Goal: Task Accomplishment & Management: Use online tool/utility

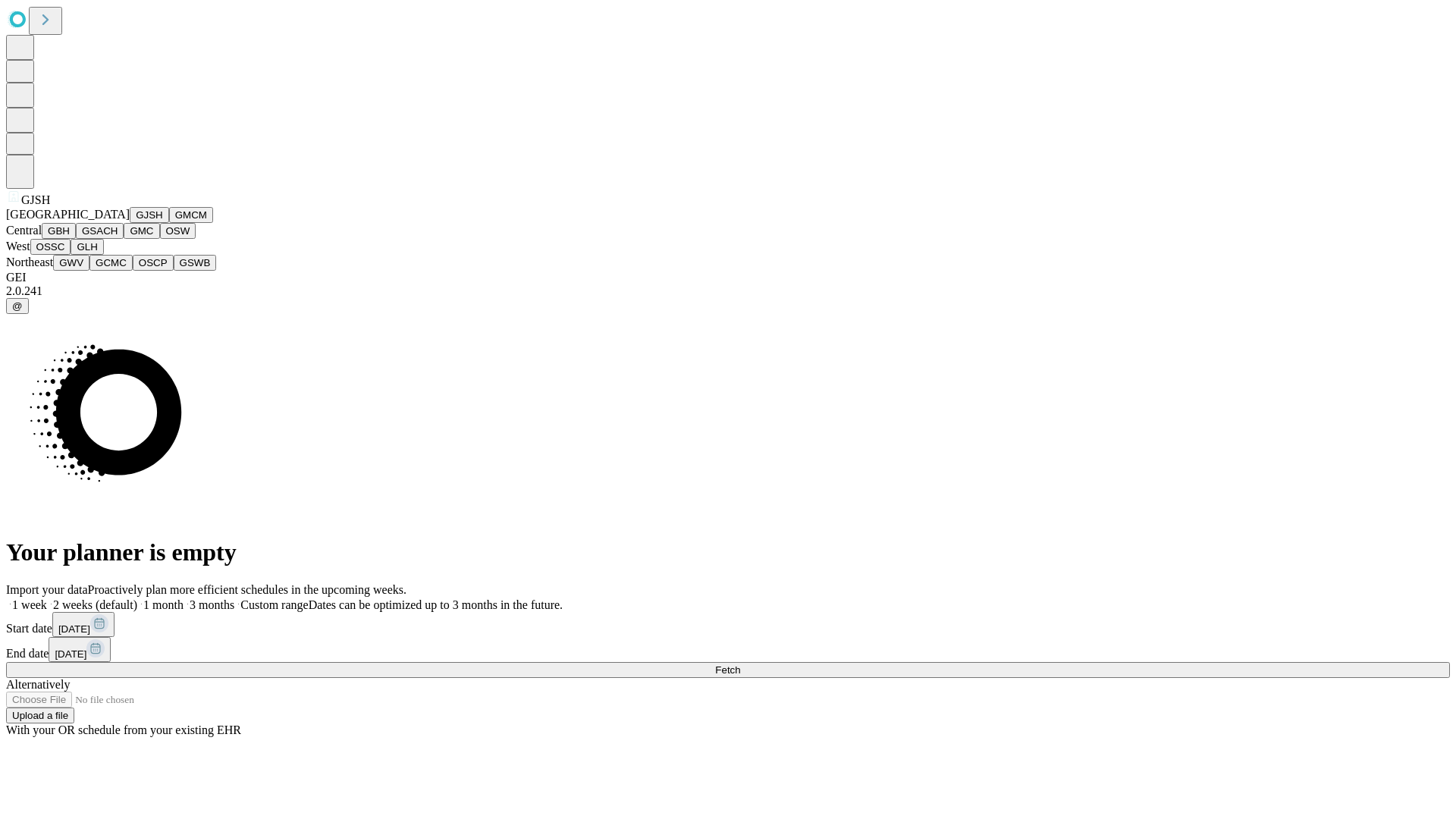
click at [129, 223] on button "GJSH" at bounding box center [149, 214] width 40 height 16
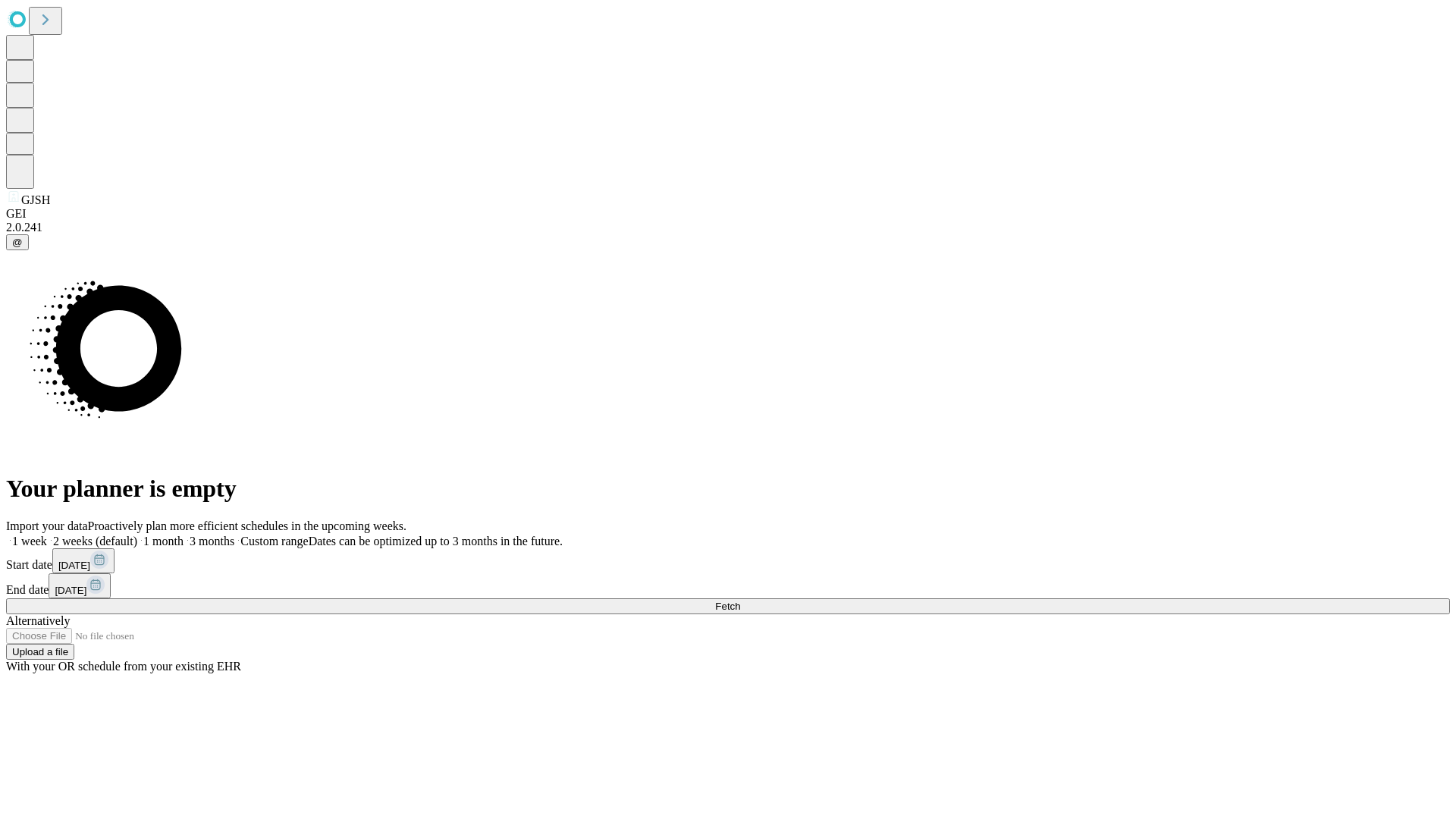
click at [184, 535] on label "1 month" at bounding box center [161, 541] width 46 height 13
click at [740, 601] on span "Fetch" at bounding box center [727, 606] width 25 height 12
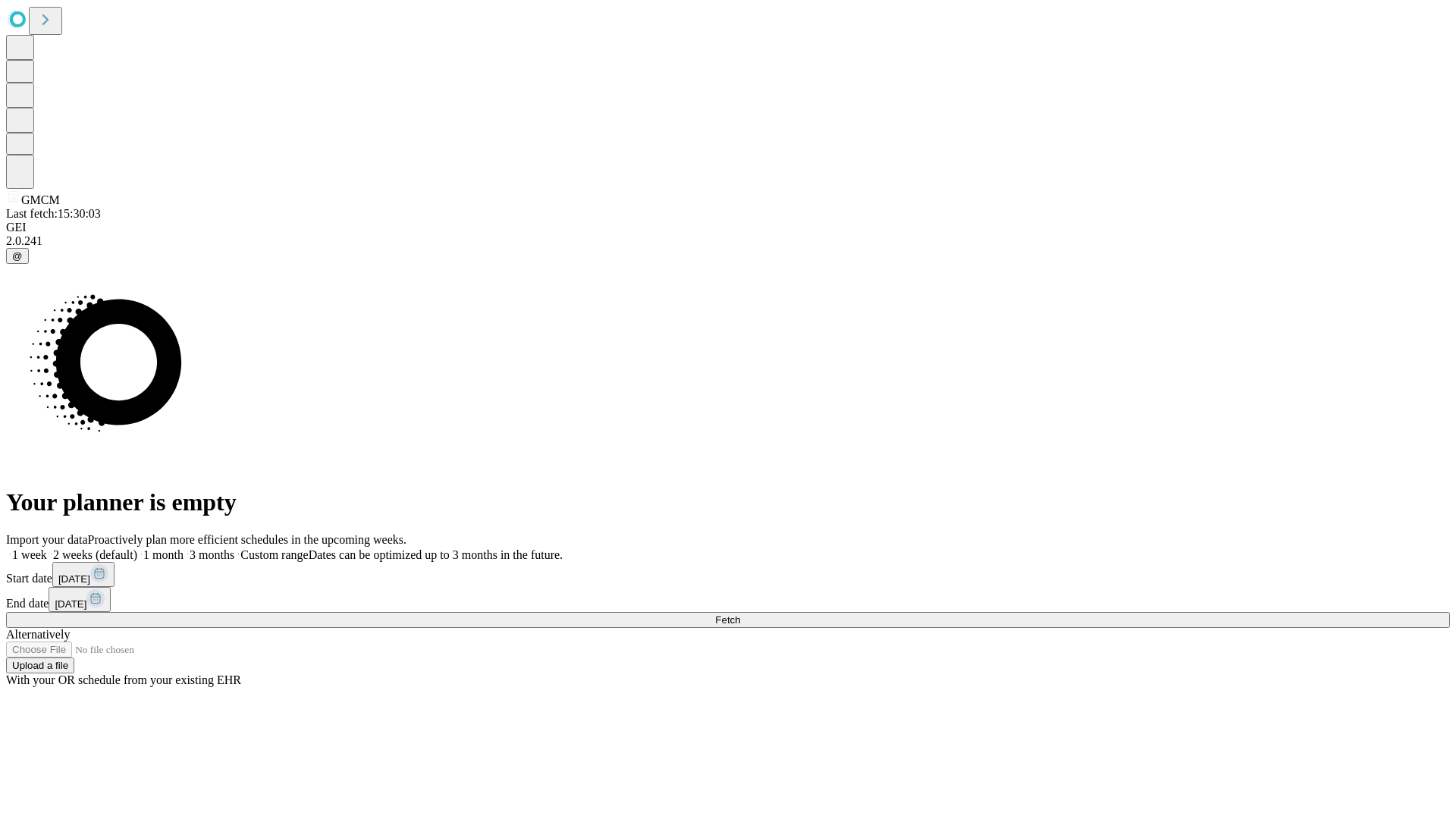
click at [184, 549] on label "1 month" at bounding box center [161, 555] width 46 height 13
click at [740, 615] on span "Fetch" at bounding box center [727, 620] width 25 height 12
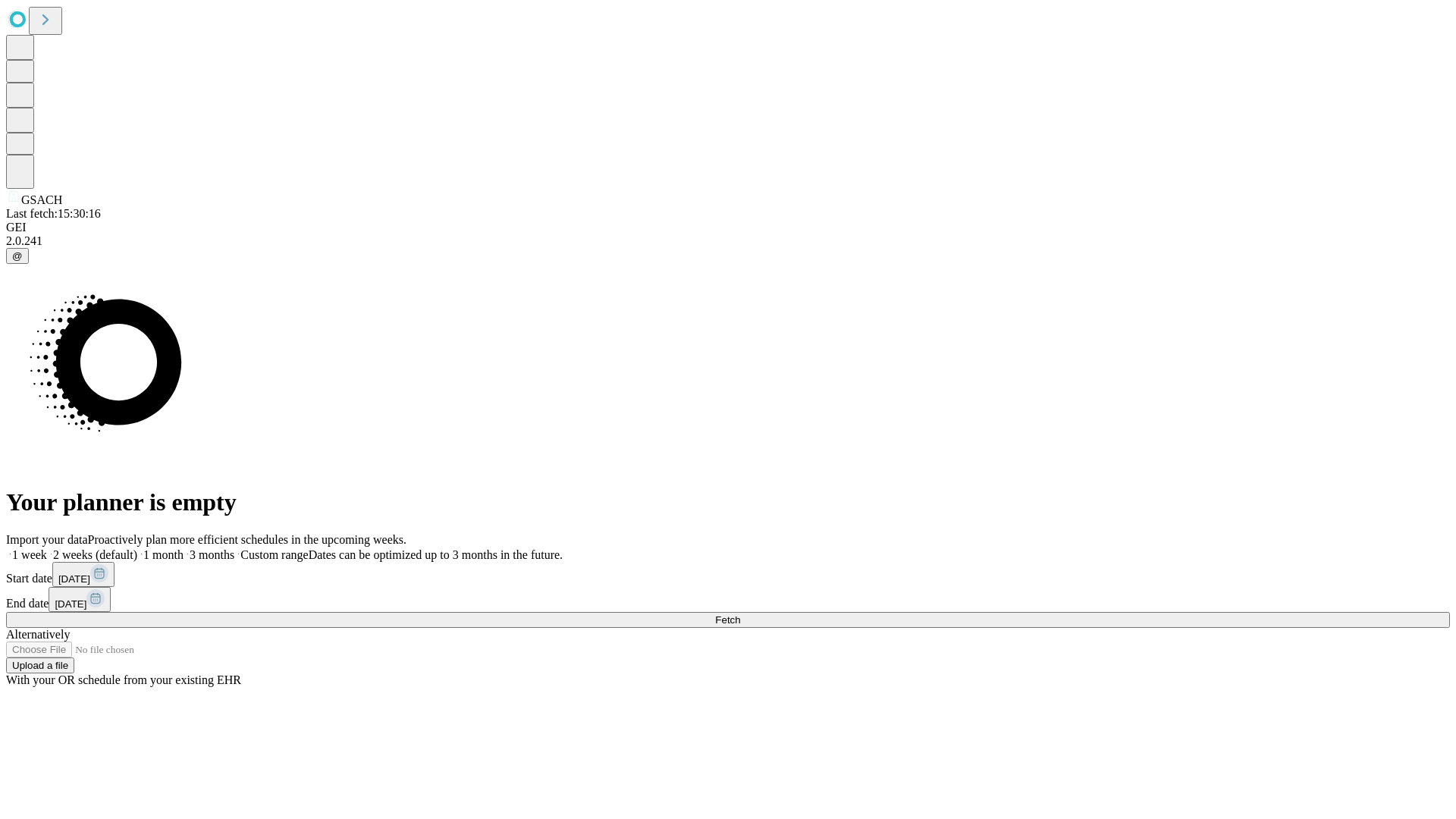
click at [184, 549] on label "1 month" at bounding box center [161, 555] width 46 height 13
click at [740, 615] on span "Fetch" at bounding box center [727, 620] width 25 height 12
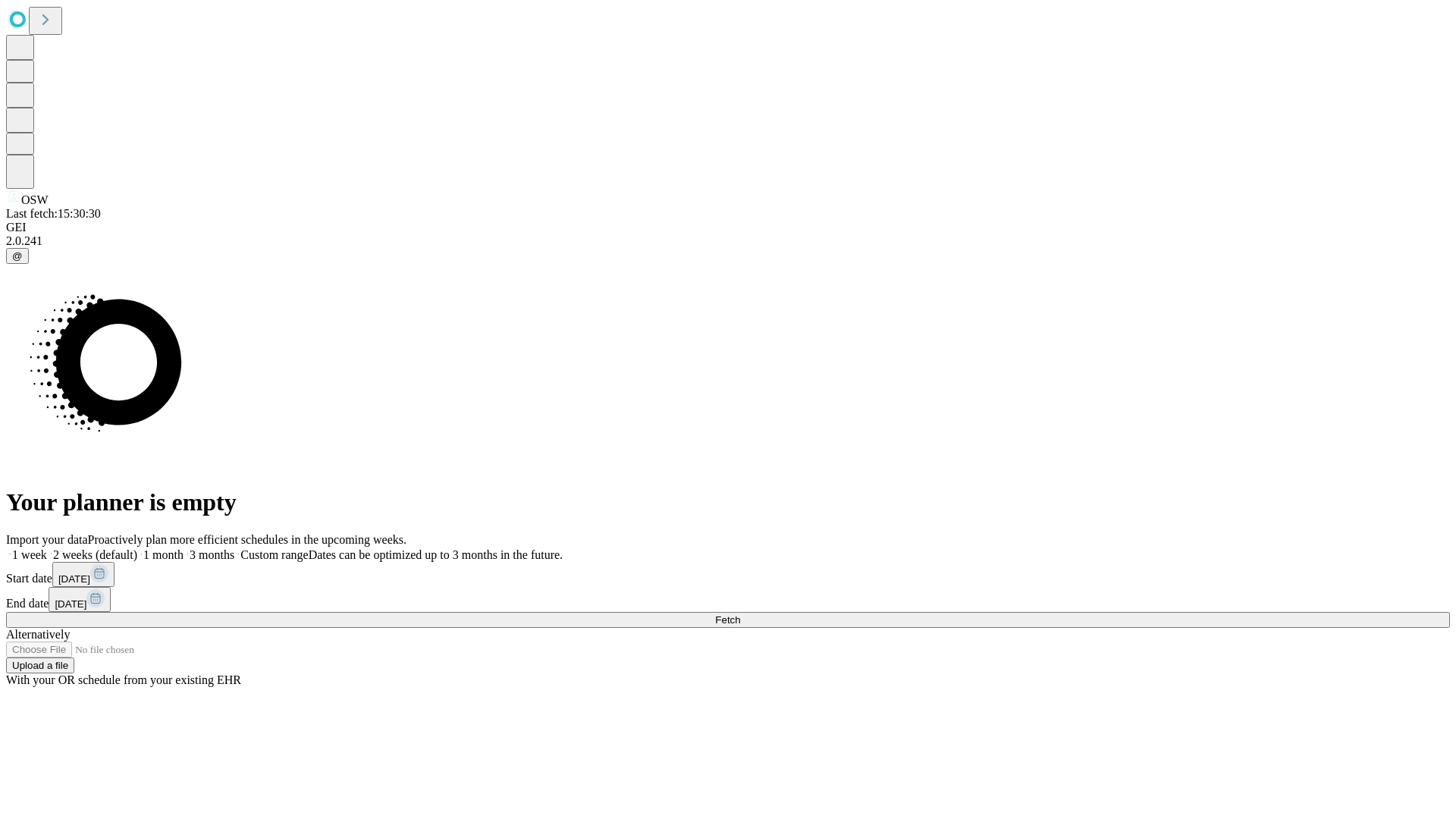
click at [184, 549] on label "1 month" at bounding box center [161, 555] width 46 height 13
click at [740, 615] on span "Fetch" at bounding box center [727, 620] width 25 height 12
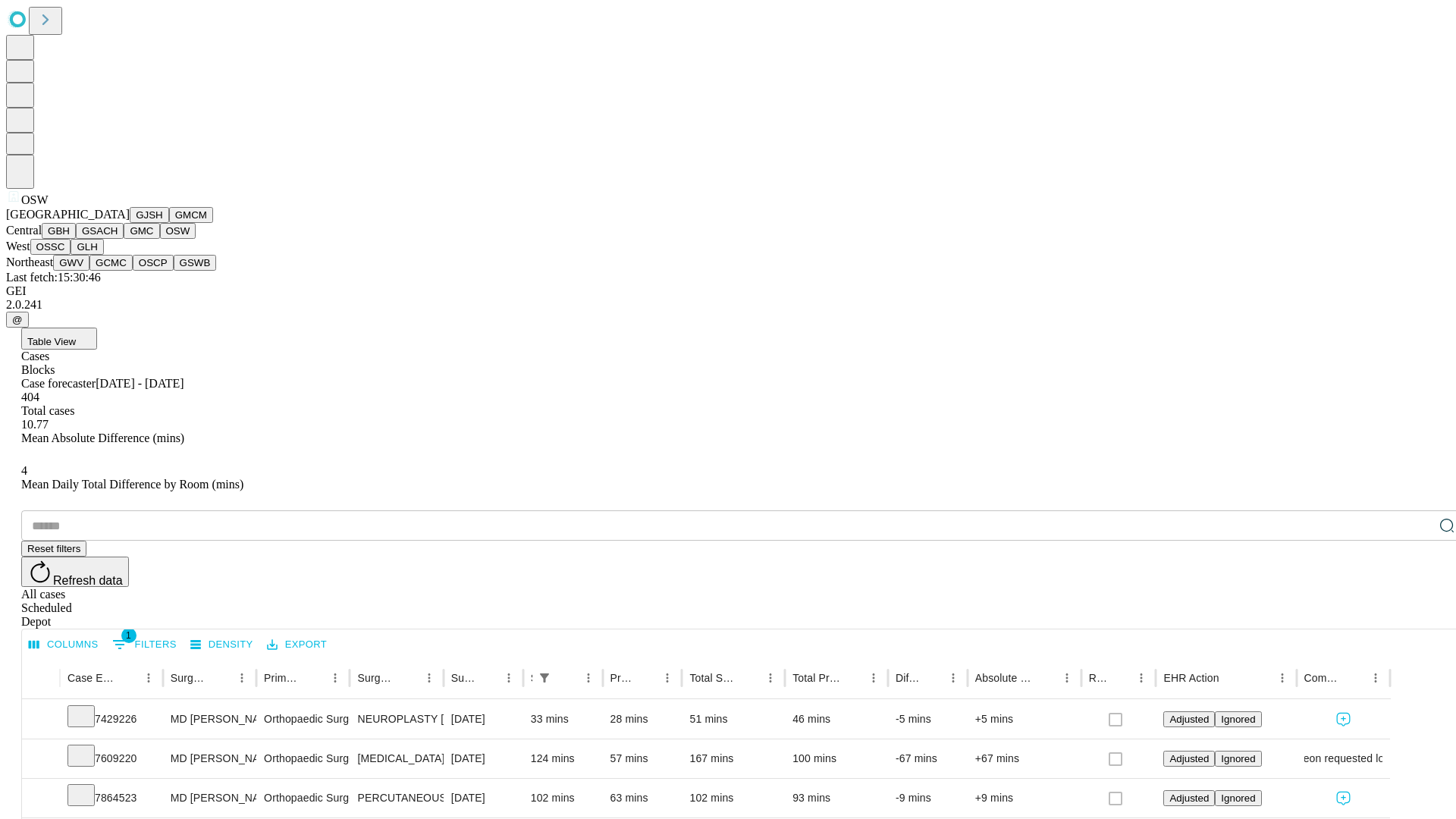
click at [72, 255] on button "OSSC" at bounding box center [51, 246] width 41 height 16
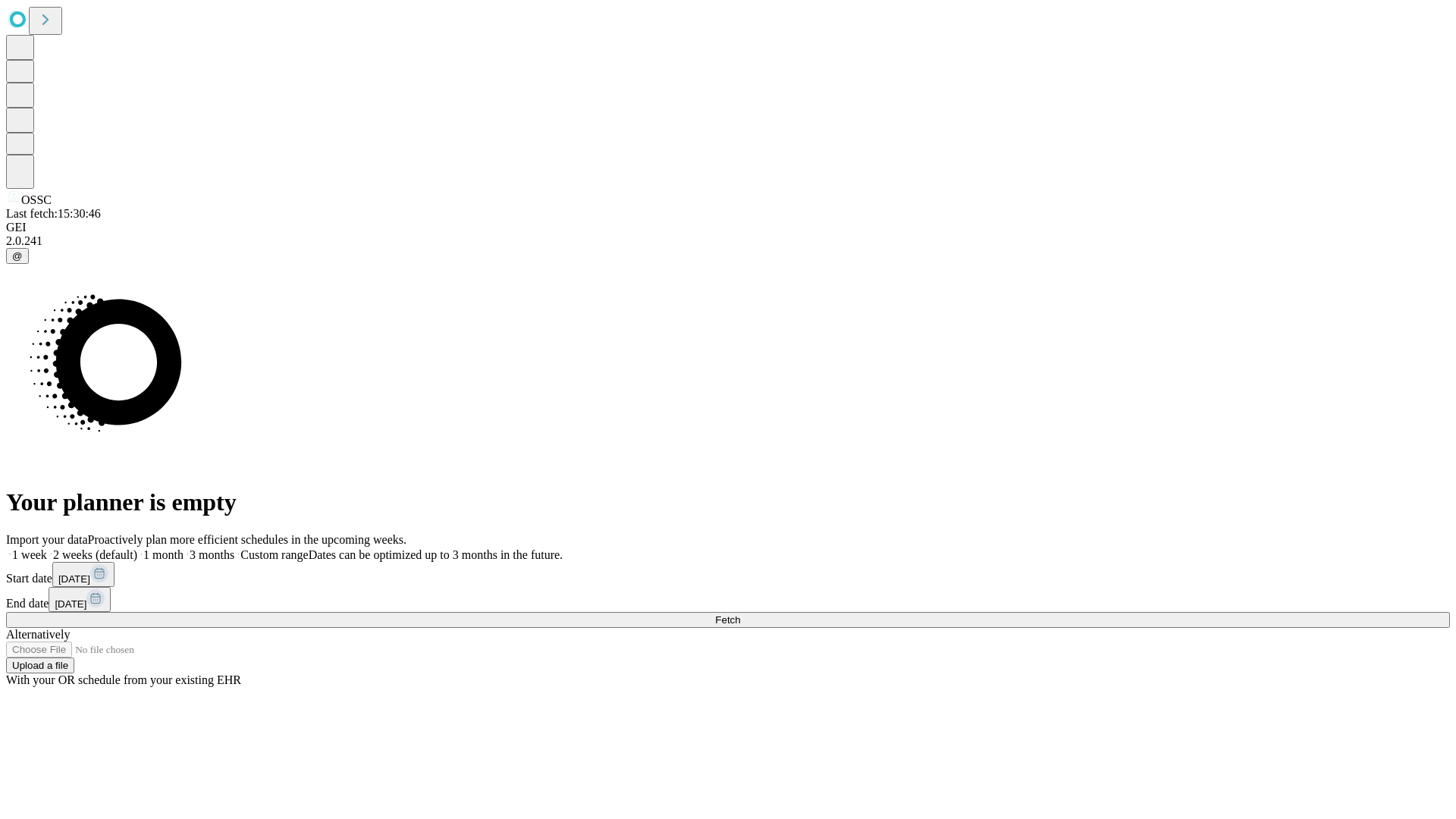
click at [184, 549] on label "1 month" at bounding box center [161, 555] width 46 height 13
click at [740, 615] on span "Fetch" at bounding box center [727, 620] width 25 height 12
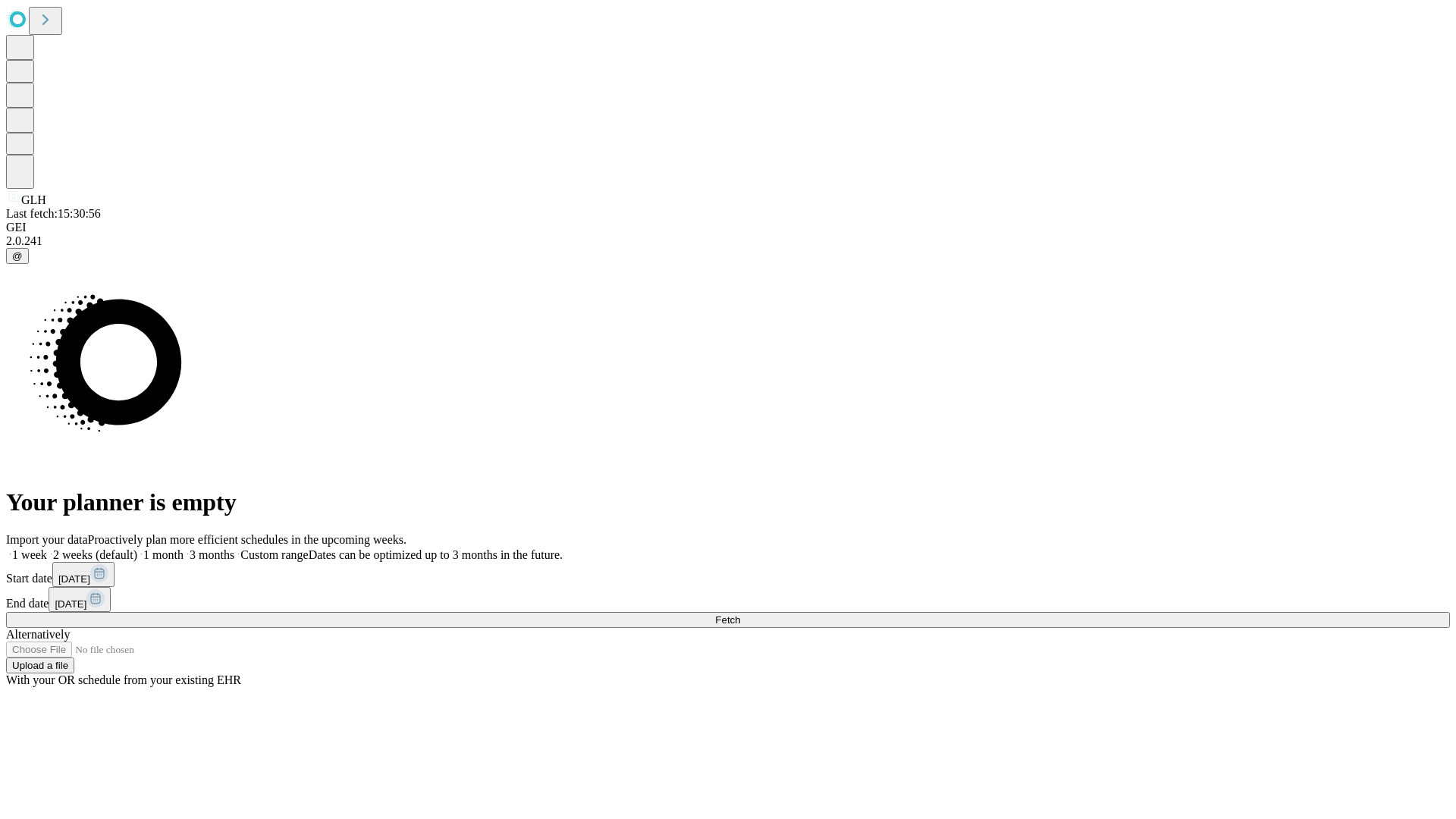
click at [184, 549] on label "1 month" at bounding box center [161, 555] width 46 height 13
click at [740, 615] on span "Fetch" at bounding box center [727, 620] width 25 height 12
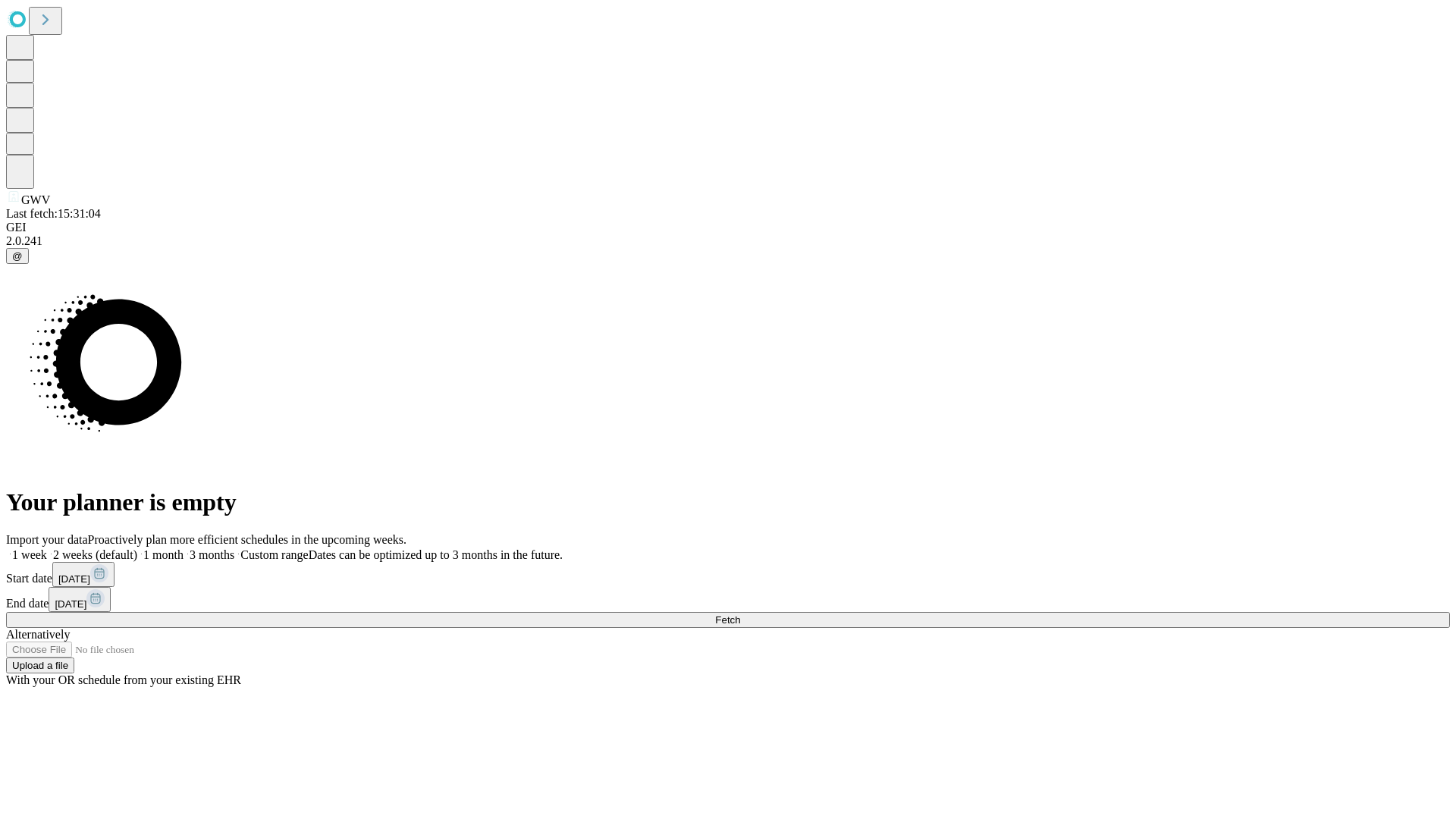
click at [184, 549] on label "1 month" at bounding box center [161, 555] width 46 height 13
click at [740, 615] on span "Fetch" at bounding box center [727, 620] width 25 height 12
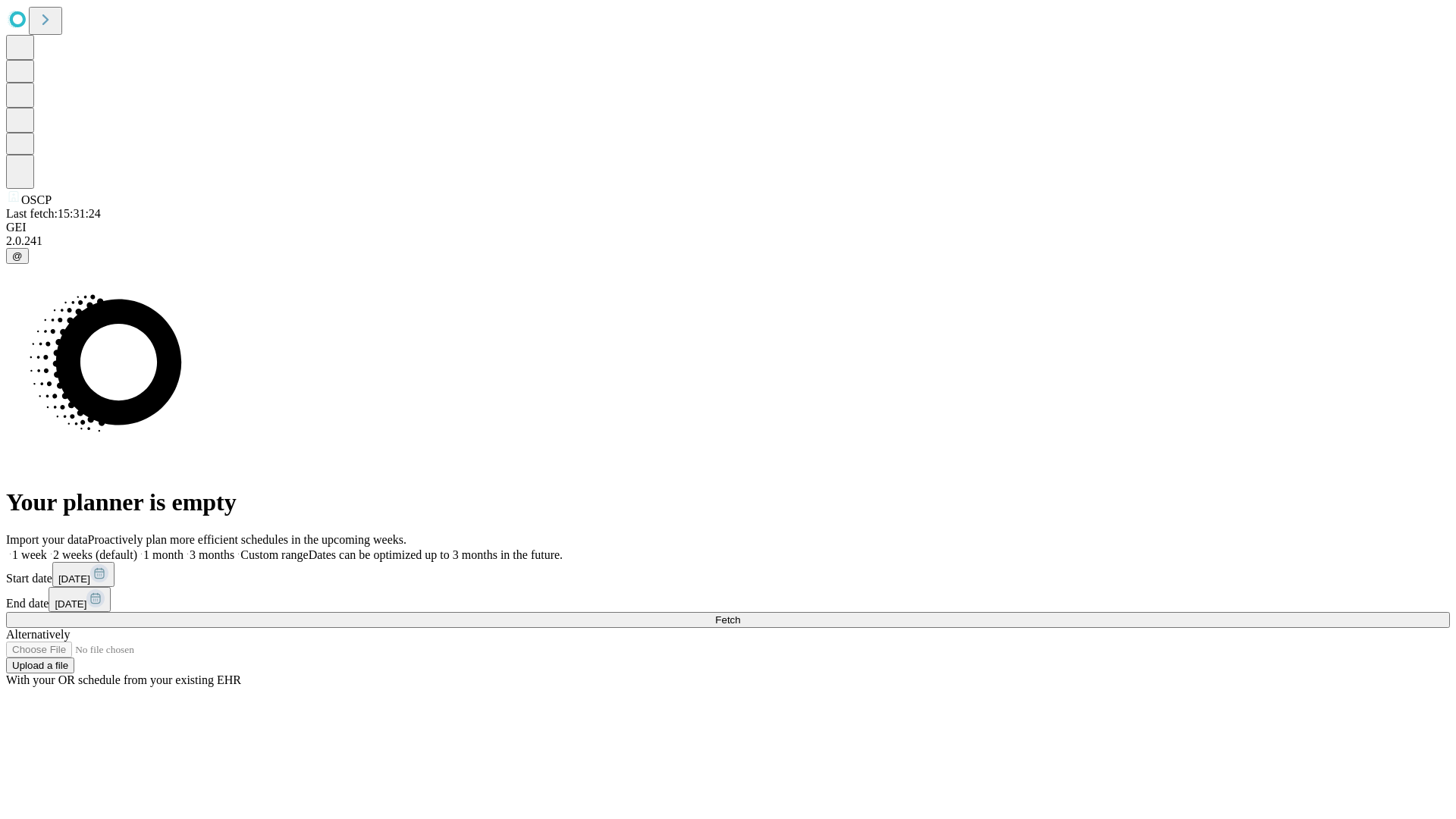
click at [184, 549] on label "1 month" at bounding box center [161, 555] width 46 height 13
click at [740, 615] on span "Fetch" at bounding box center [727, 620] width 25 height 12
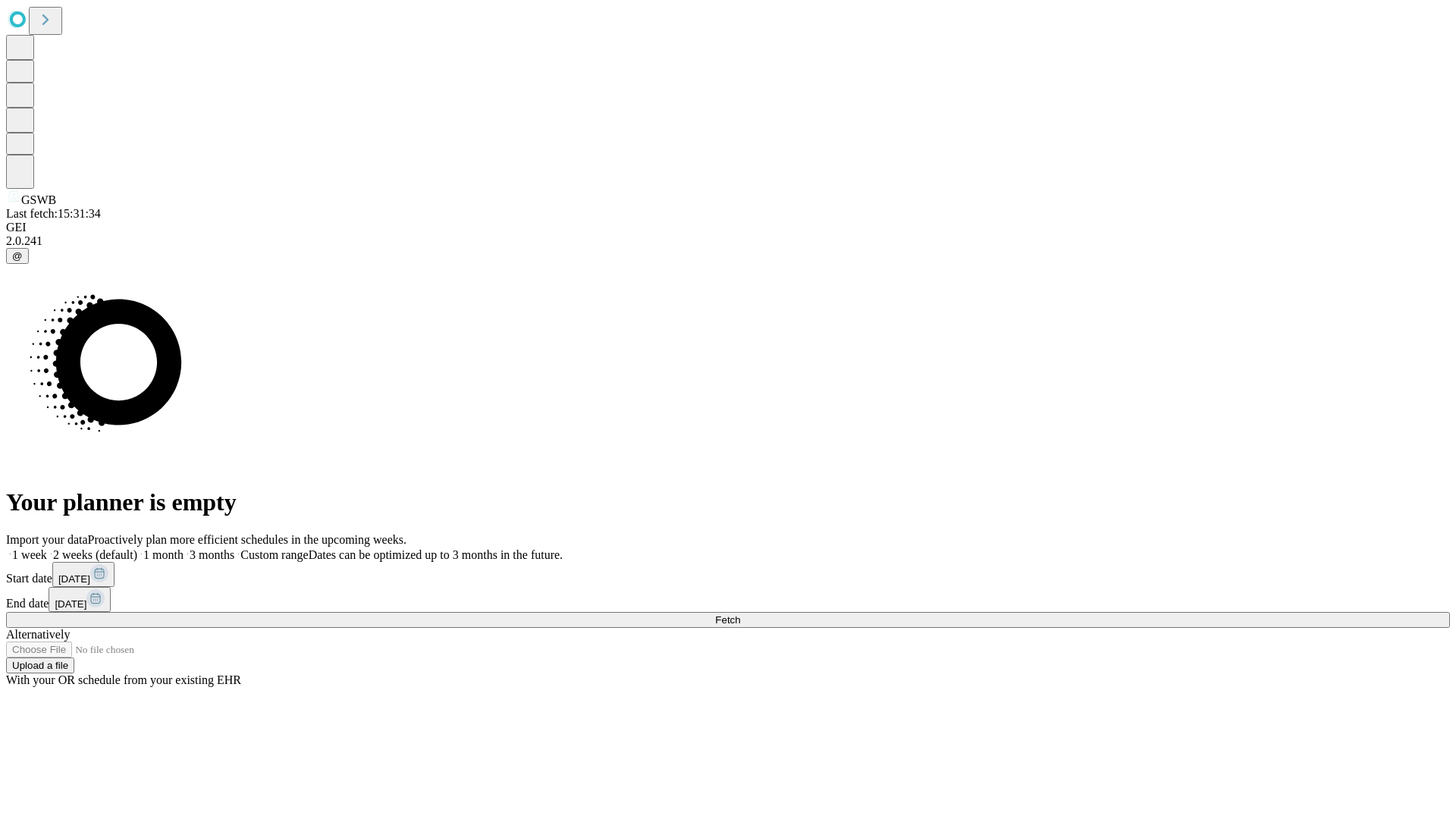
click at [184, 549] on label "1 month" at bounding box center [161, 555] width 46 height 13
click at [740, 615] on span "Fetch" at bounding box center [727, 620] width 25 height 12
